Goal: Task Accomplishment & Management: Manage account settings

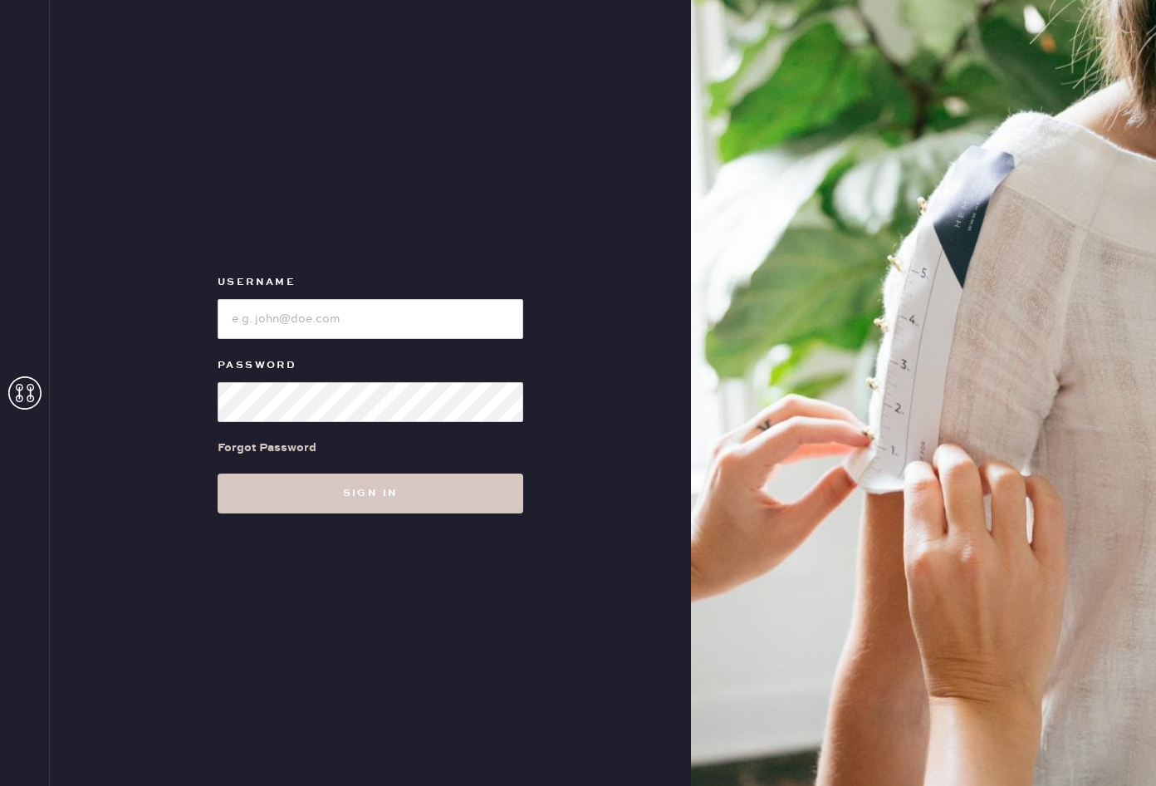
click at [277, 454] on div "Forgot Password" at bounding box center [267, 448] width 99 height 18
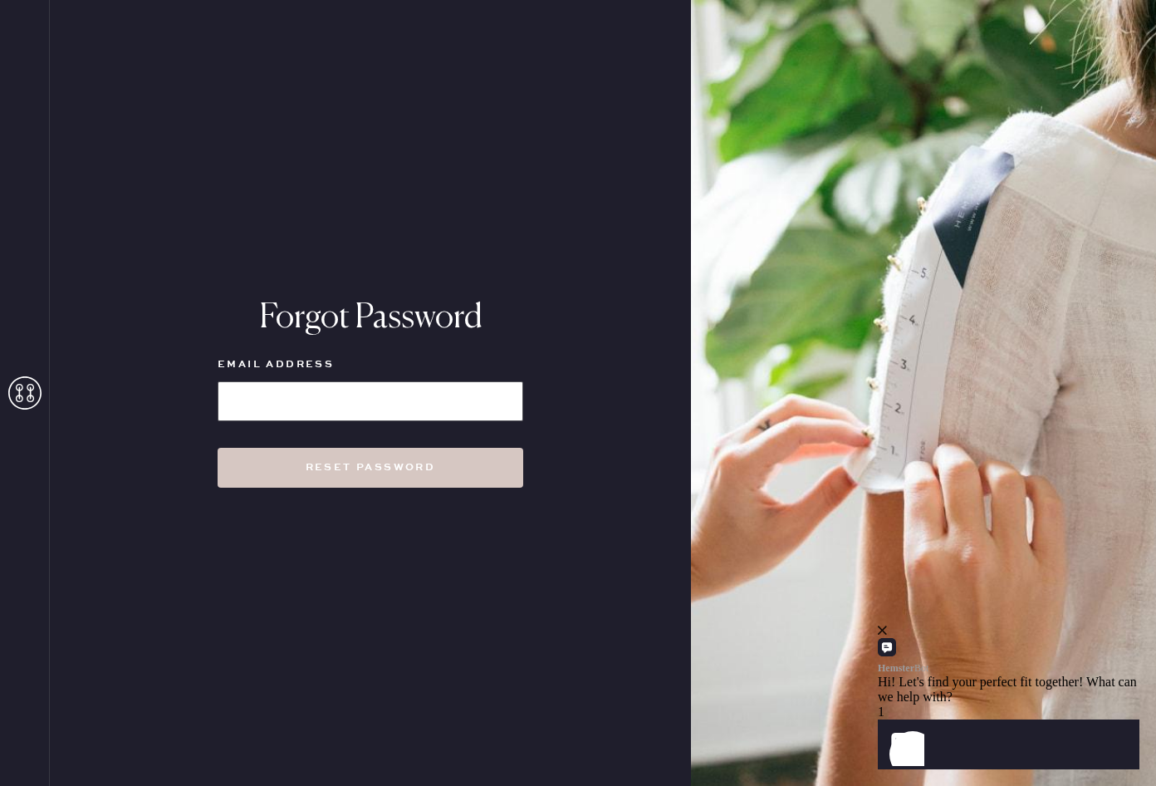
click at [370, 401] on input at bounding box center [371, 401] width 306 height 40
type input "[EMAIL_ADDRESS][DOMAIN_NAME]"
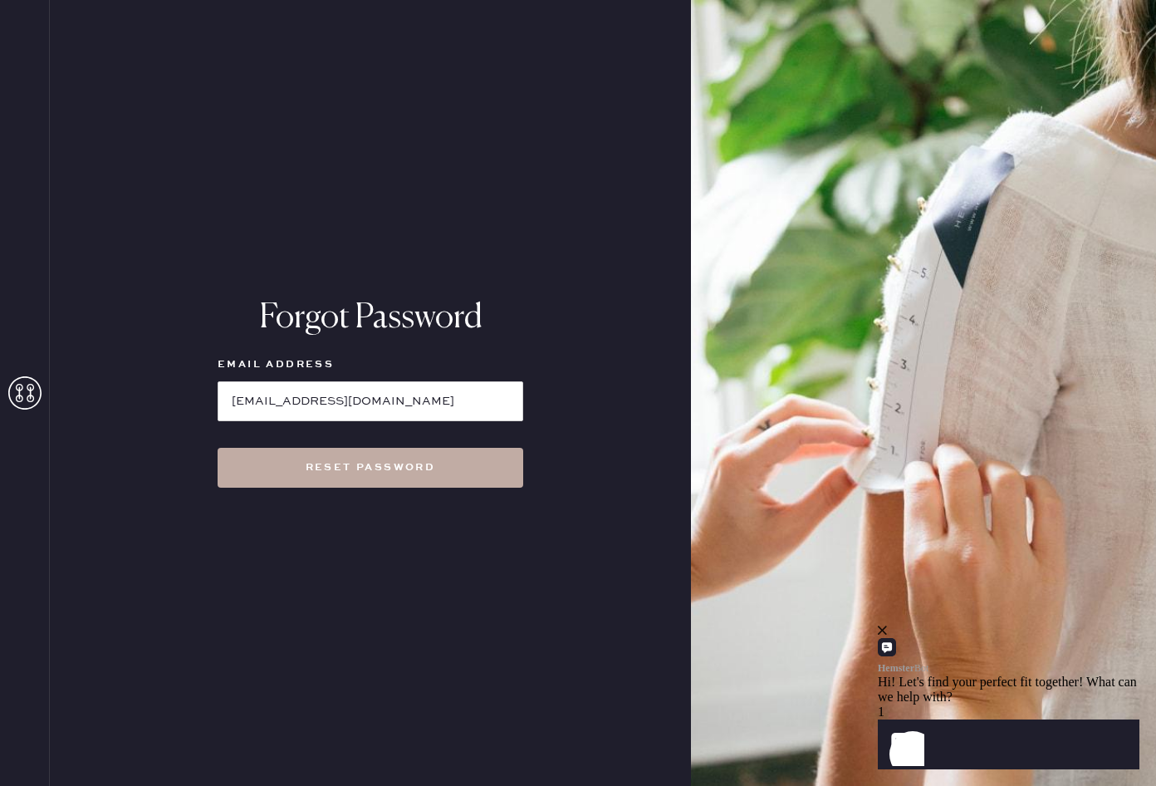
click at [344, 470] on button "Reset Password" at bounding box center [371, 468] width 306 height 40
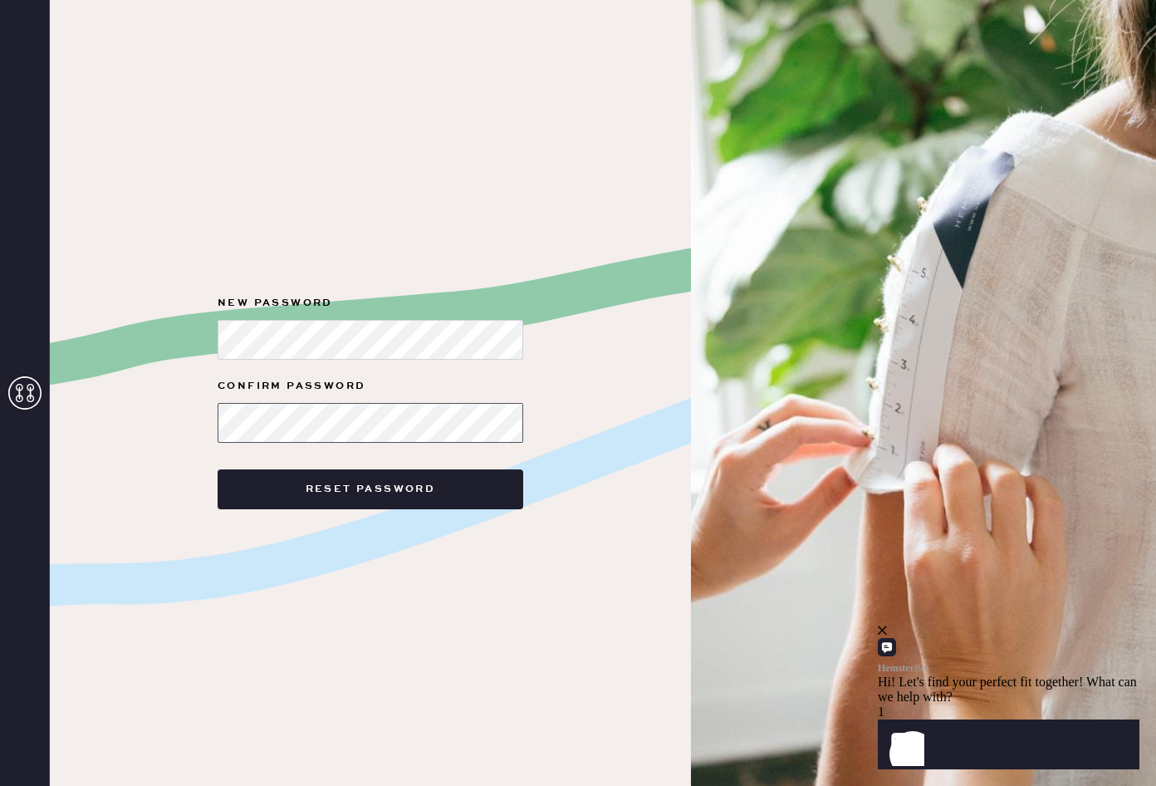
click at [218, 469] on button "Reset Password" at bounding box center [371, 489] width 306 height 40
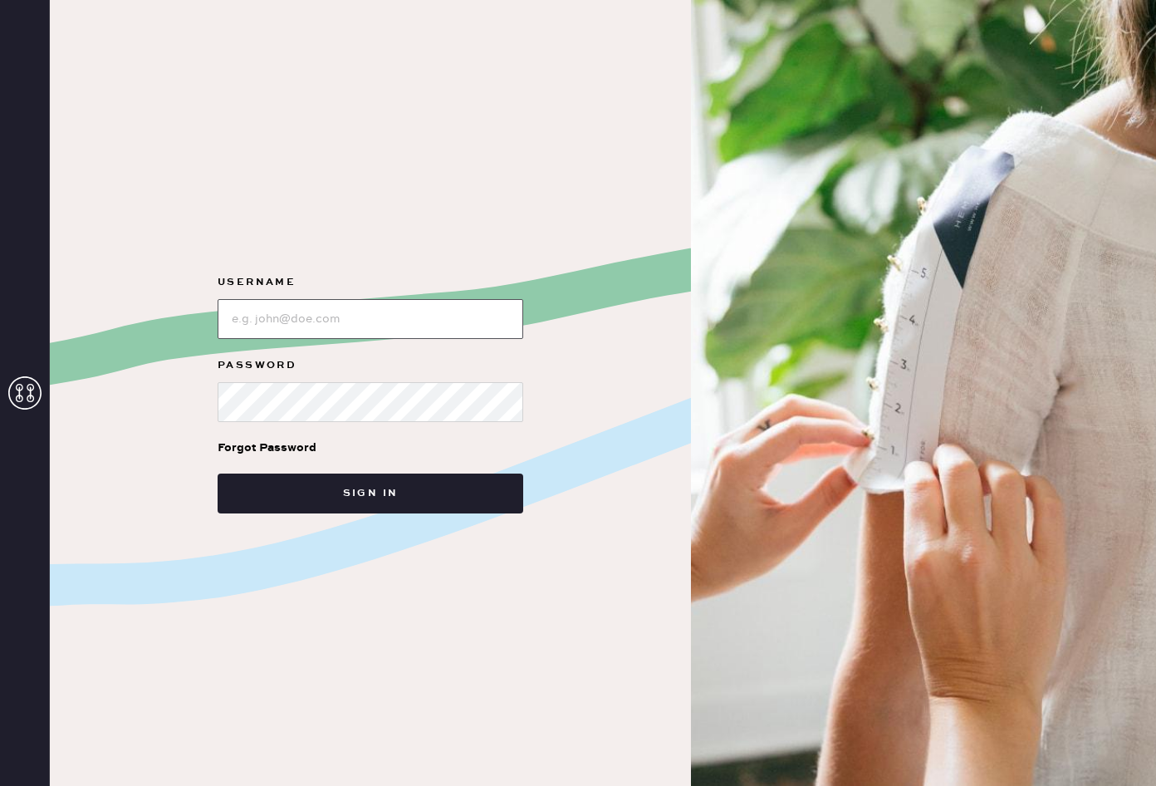
click at [322, 331] on input "loginName" at bounding box center [371, 319] width 306 height 40
type input "[EMAIL_ADDRESS][DOMAIN_NAME]"
click at [218, 474] on button "Sign in" at bounding box center [371, 494] width 306 height 40
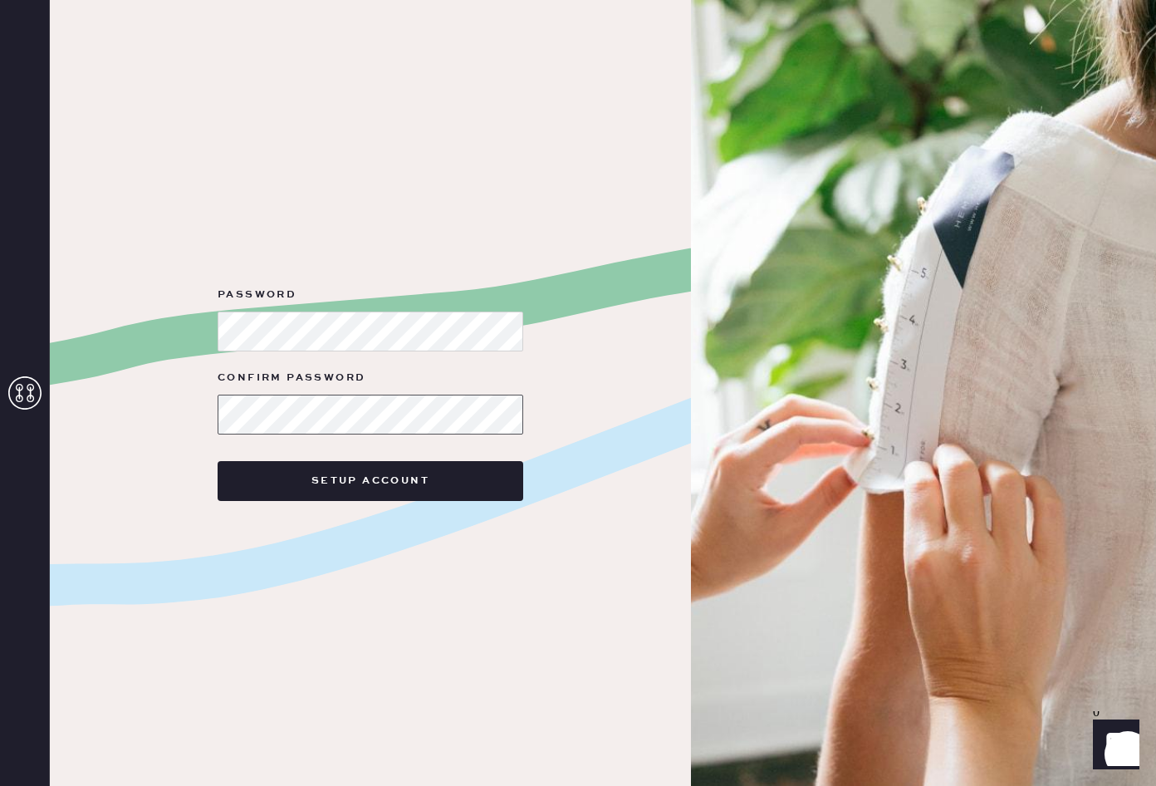
click at [218, 461] on button "Setup Account" at bounding box center [371, 481] width 306 height 40
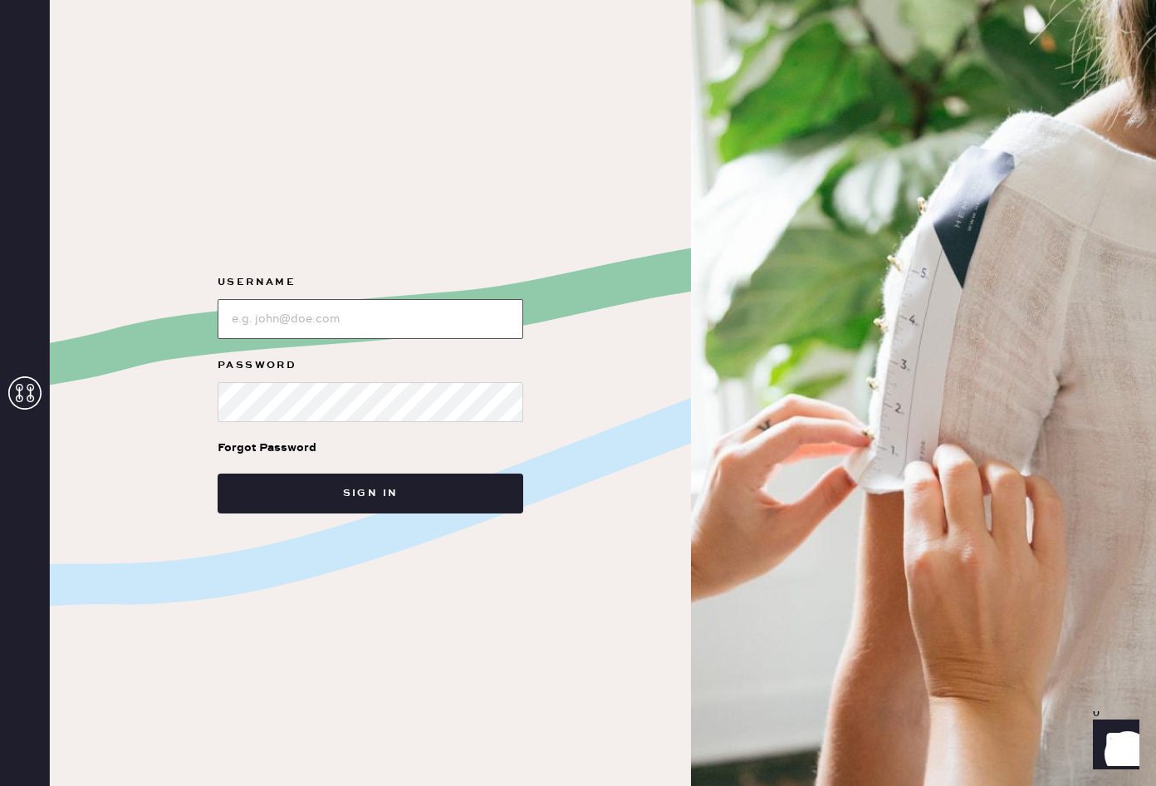
click at [357, 326] on input "loginName" at bounding box center [371, 319] width 306 height 40
type input "[EMAIL_ADDRESS][DOMAIN_NAME]"
click at [218, 474] on button "Sign in" at bounding box center [371, 494] width 306 height 40
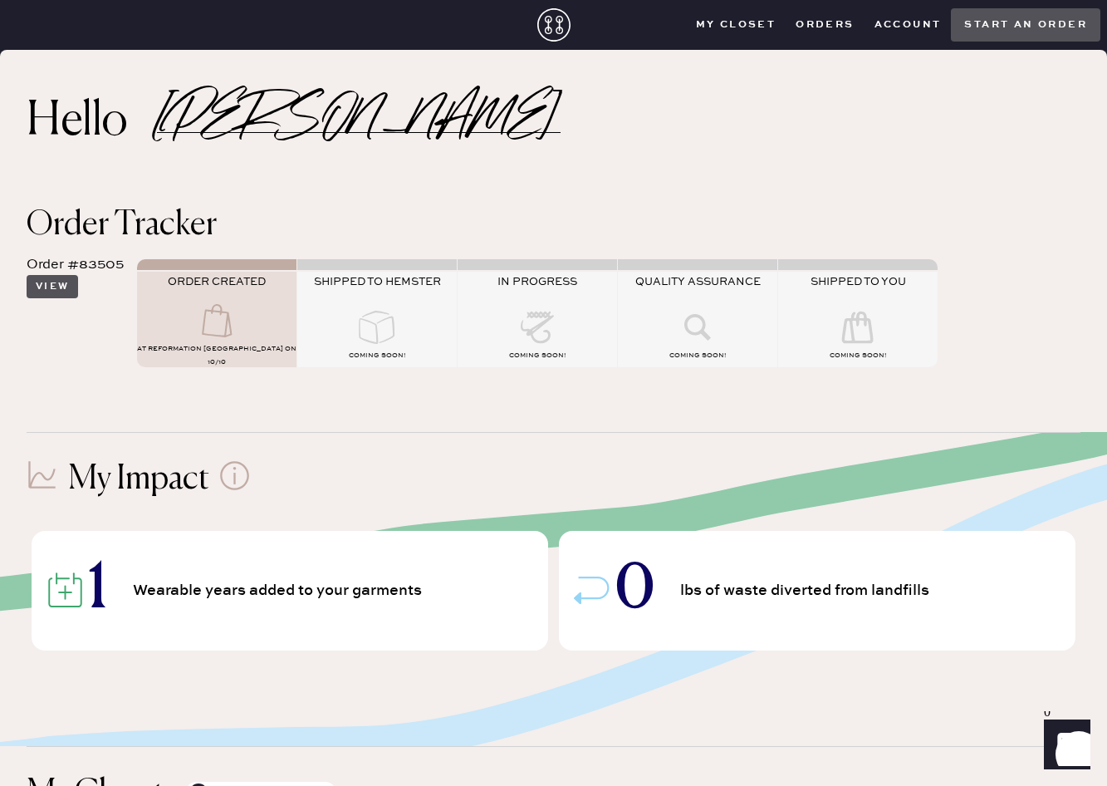
click at [61, 279] on button "View" at bounding box center [53, 286] width 52 height 23
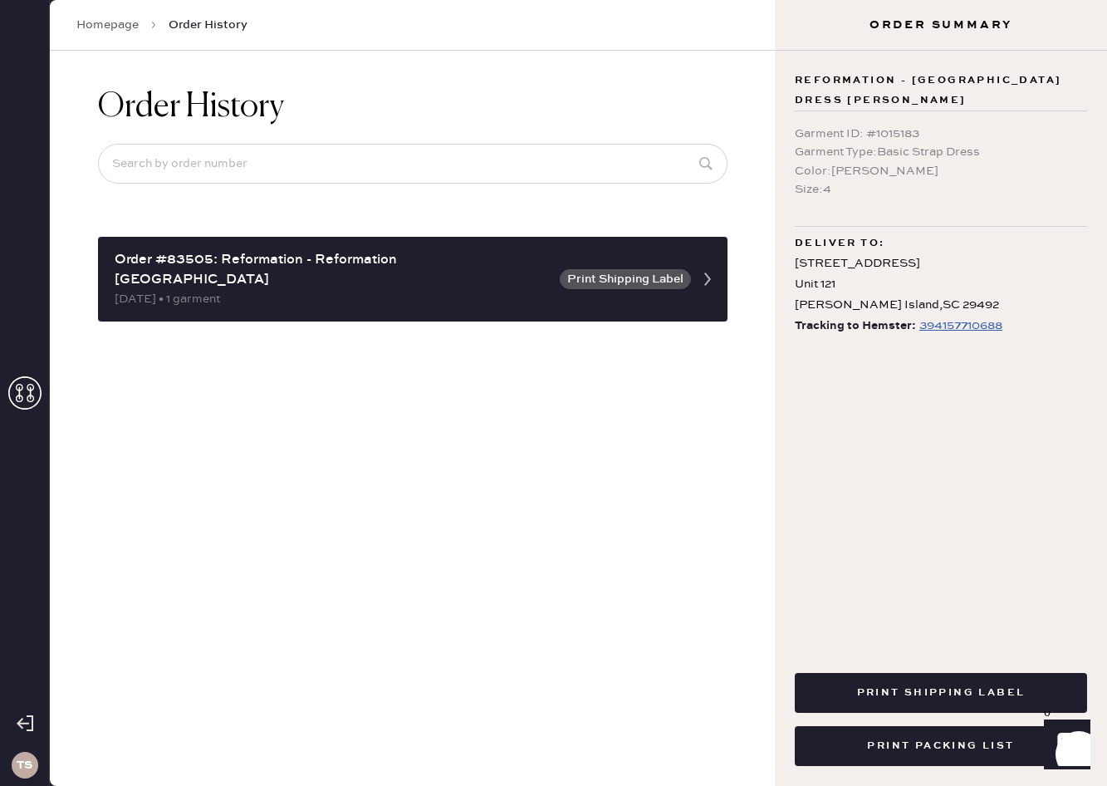
click at [950, 316] on div "394157710688" at bounding box center [961, 326] width 83 height 20
